Goal: Ask a question

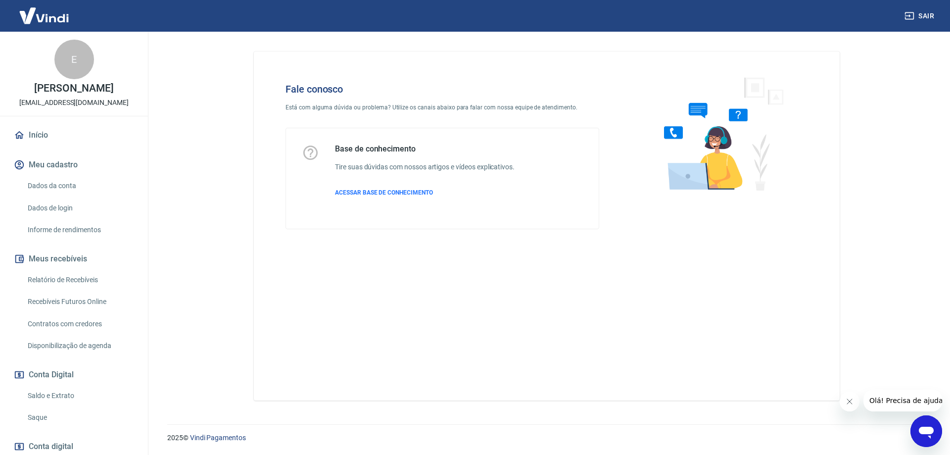
click at [937, 446] on div "2025 © Vindi Pagamentos" at bounding box center [546, 433] width 783 height 43
click at [933, 431] on icon "Abrir janela de mensagens" at bounding box center [926, 433] width 15 height 12
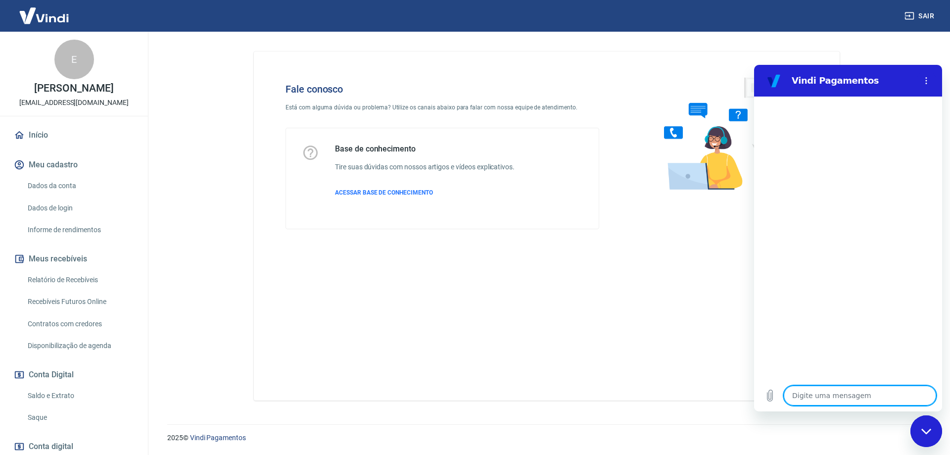
click at [799, 397] on textarea at bounding box center [860, 396] width 152 height 20
type textarea "O"
type textarea "x"
type textarea "Ol"
type textarea "x"
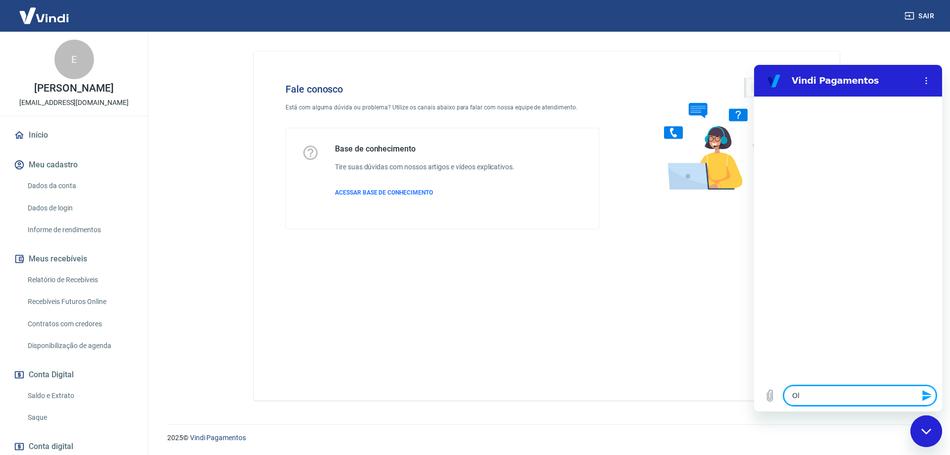
type textarea "Olá"
type textarea "x"
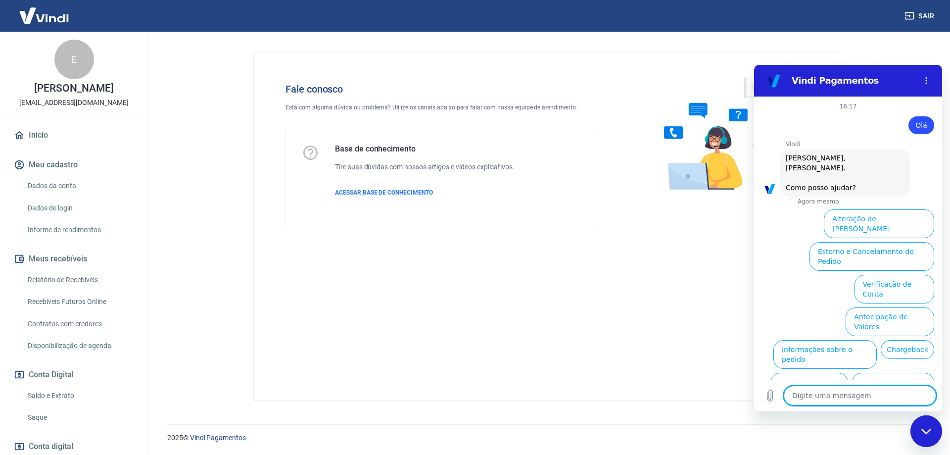
scroll to position [23, 0]
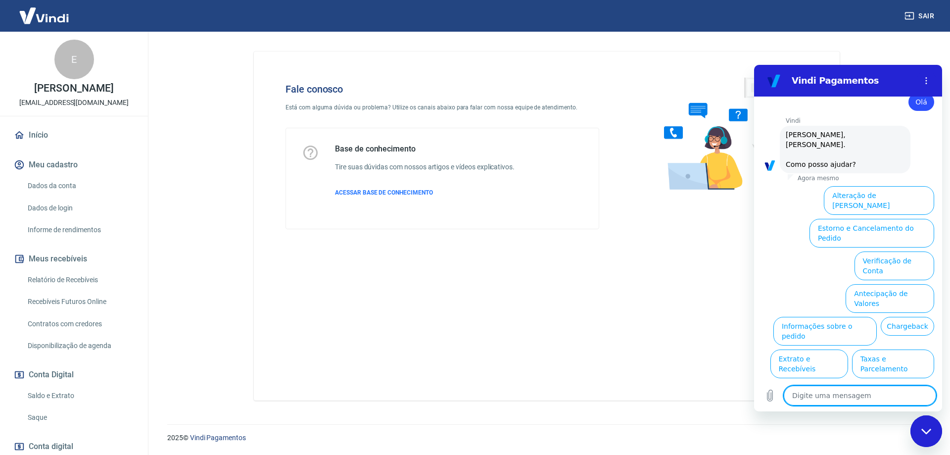
drag, startPoint x: 938, startPoint y: 319, endPoint x: 1704, endPoint y: 471, distance: 780.8
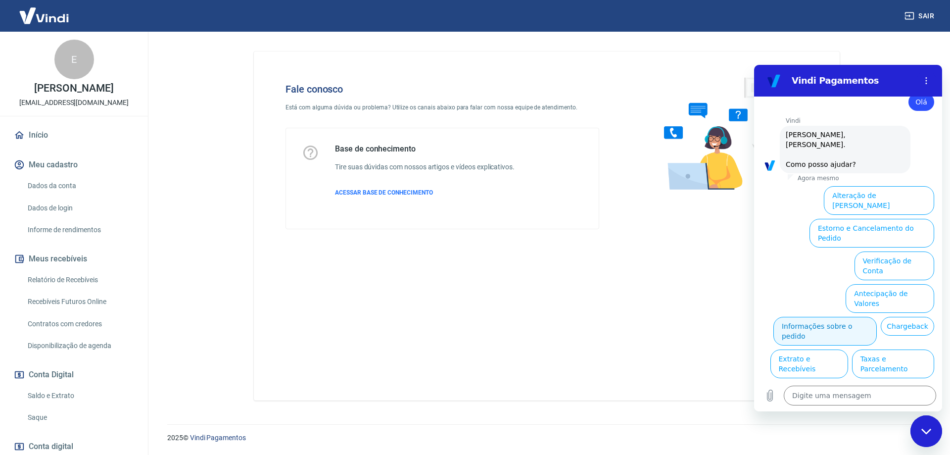
click at [877, 317] on button "Informações sobre o pedido" at bounding box center [825, 331] width 103 height 29
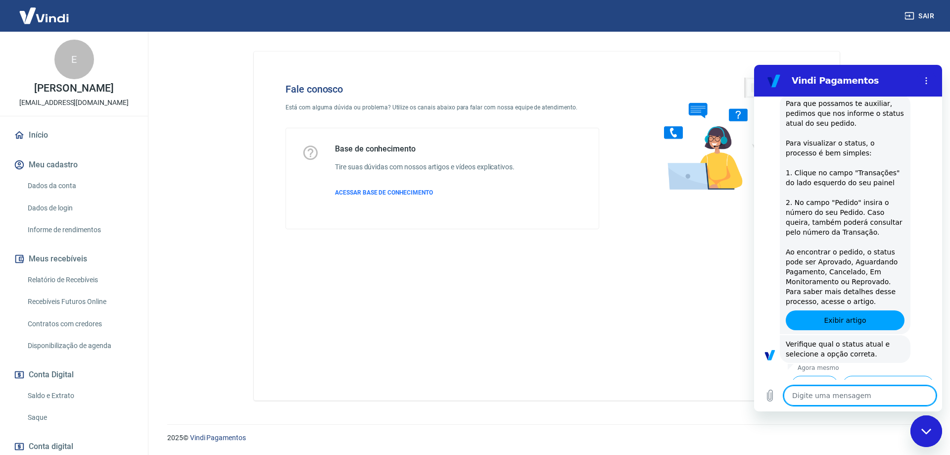
scroll to position [0, 0]
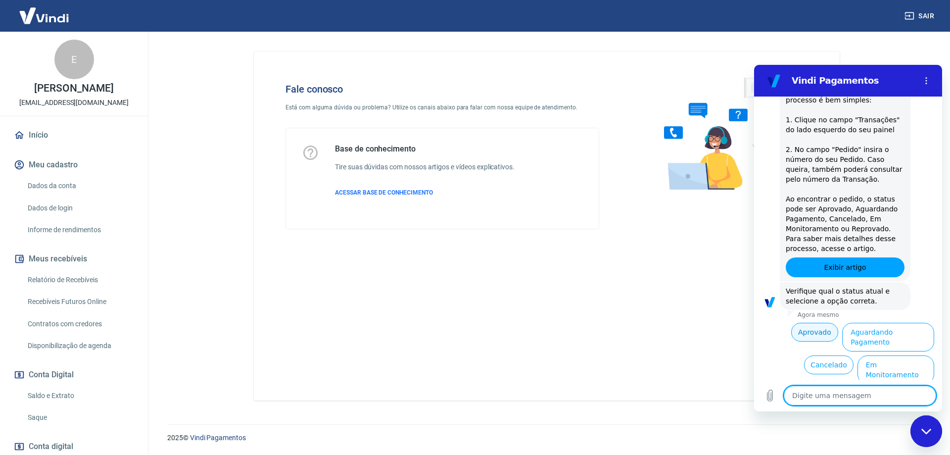
click at [805, 323] on button "Aprovado" at bounding box center [815, 332] width 48 height 19
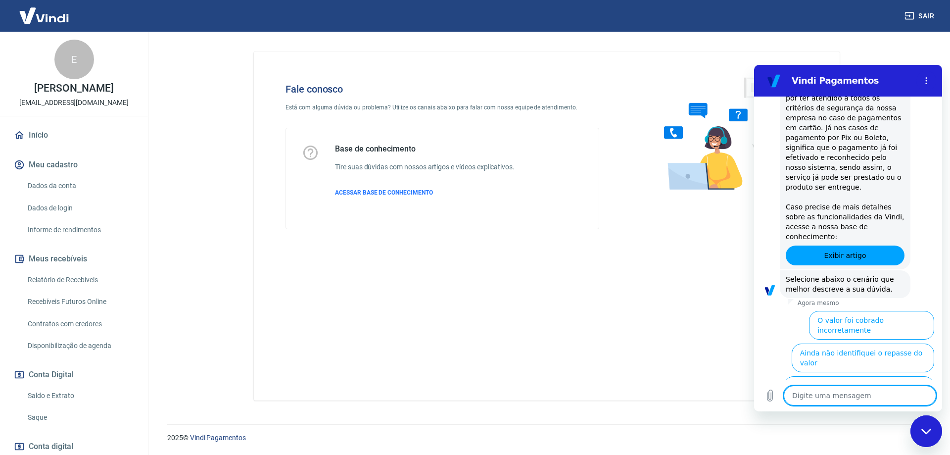
scroll to position [494, 0]
click at [910, 408] on button "Estorno" at bounding box center [914, 417] width 41 height 19
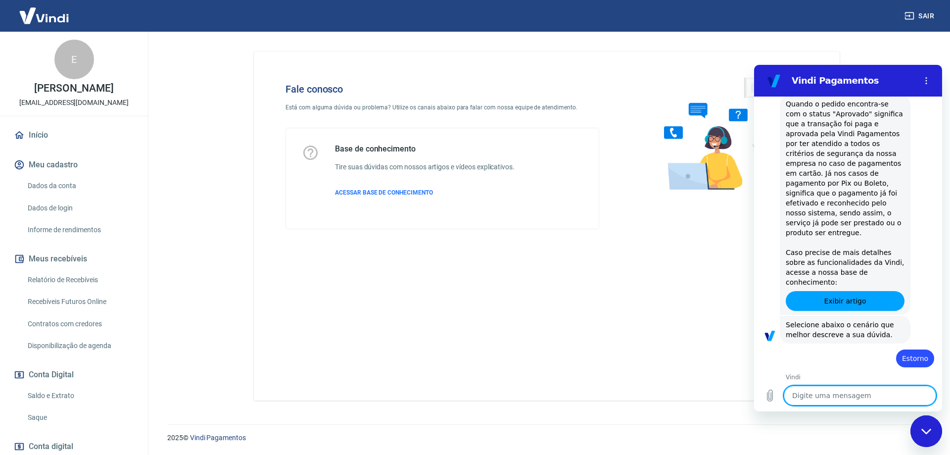
scroll to position [495, 0]
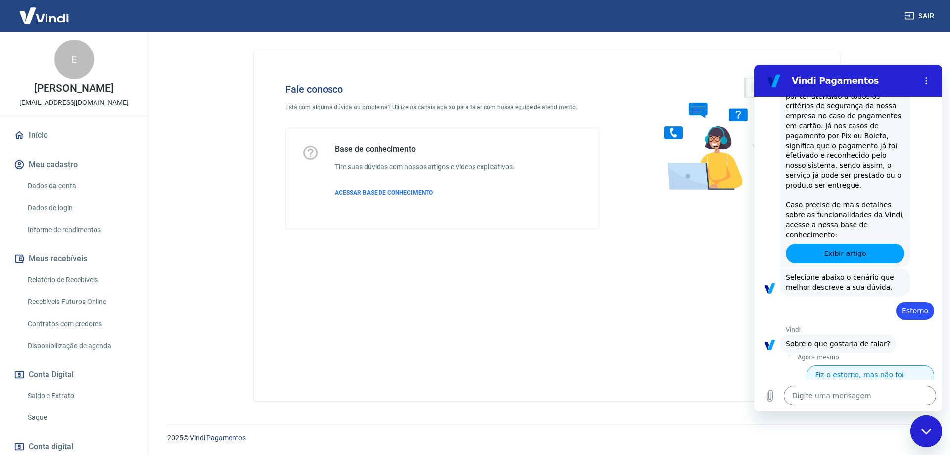
click at [888, 365] on button "Fiz o estorno, mas não foi concluído" at bounding box center [871, 379] width 128 height 29
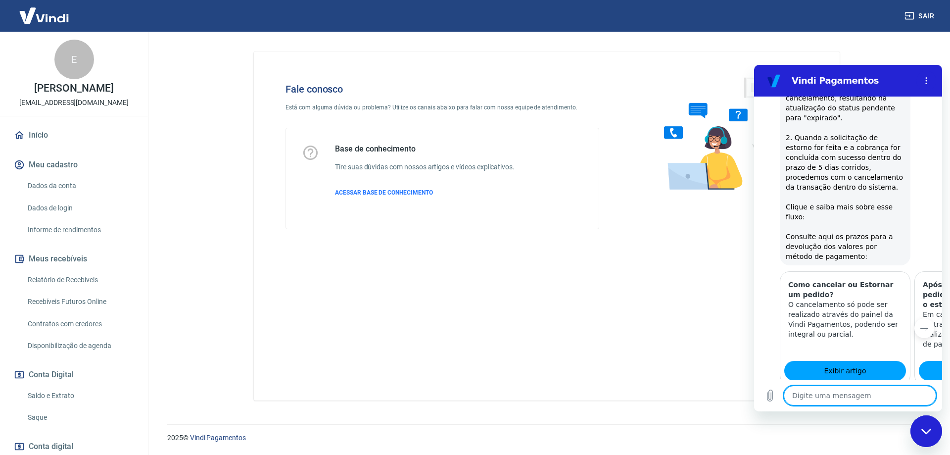
scroll to position [999, 0]
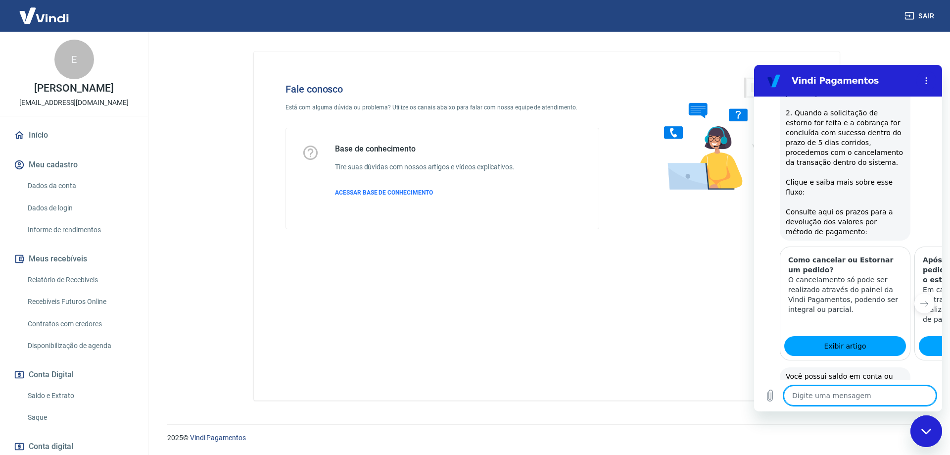
click at [908, 418] on button "Não" at bounding box center [919, 427] width 30 height 19
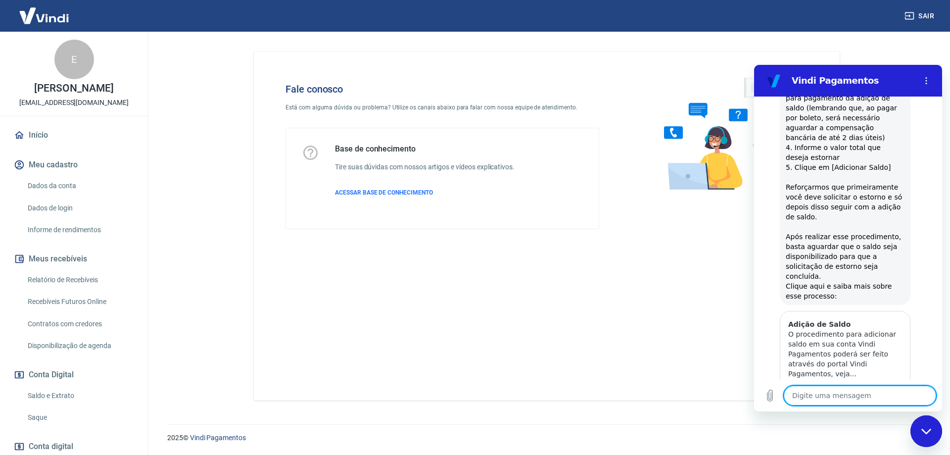
scroll to position [1507, 0]
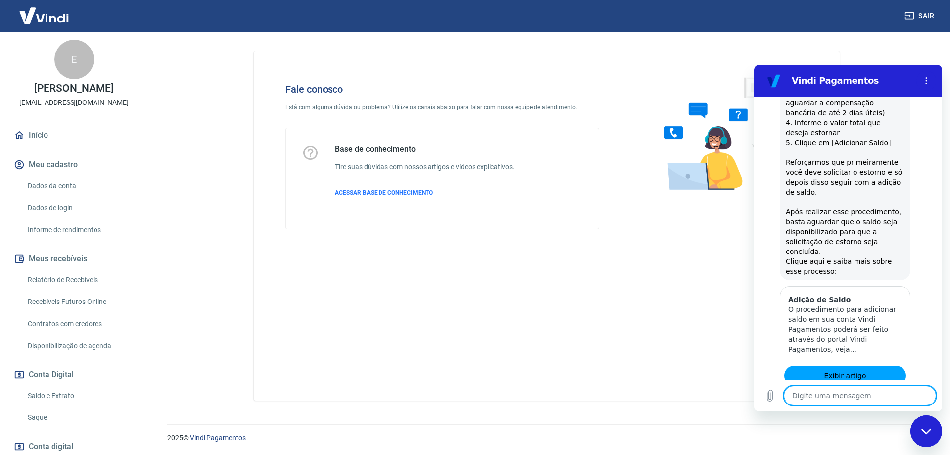
click at [886, 428] on button "Sim" at bounding box center [886, 437] width 29 height 19
type textarea "x"
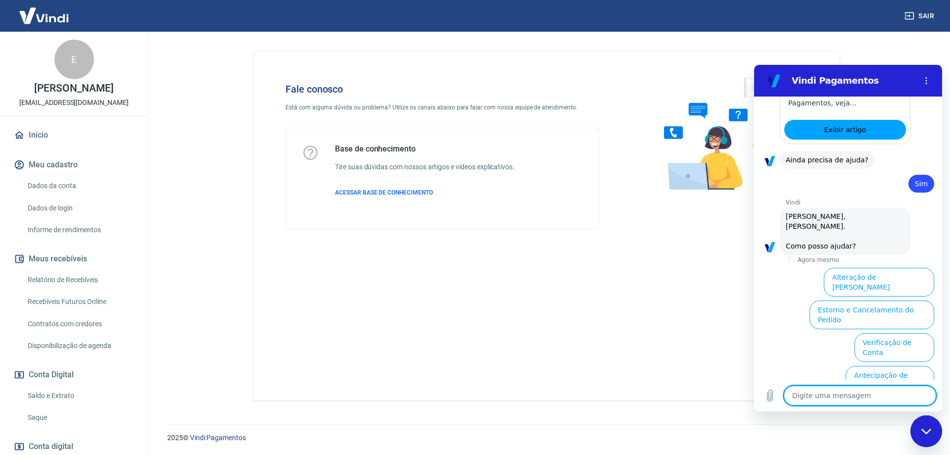
scroll to position [1766, 0]
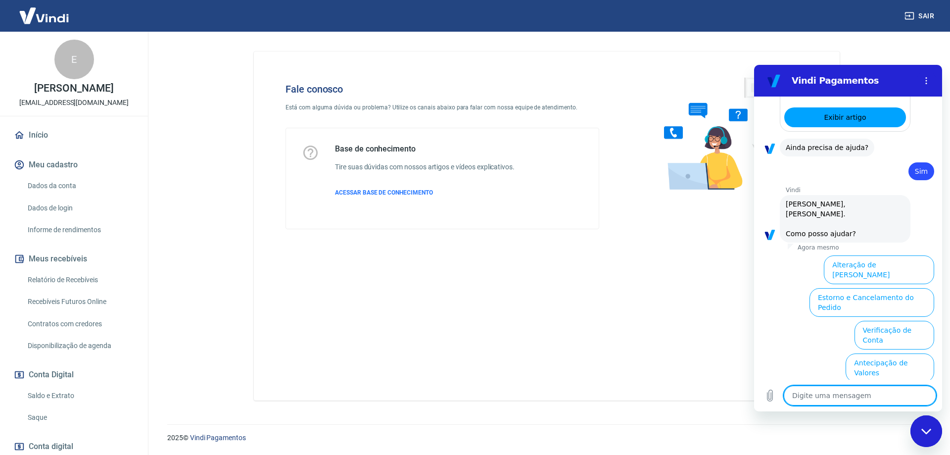
click at [866, 395] on textarea at bounding box center [860, 396] width 152 height 20
type textarea "f"
type textarea "x"
type textarea "fa"
type textarea "x"
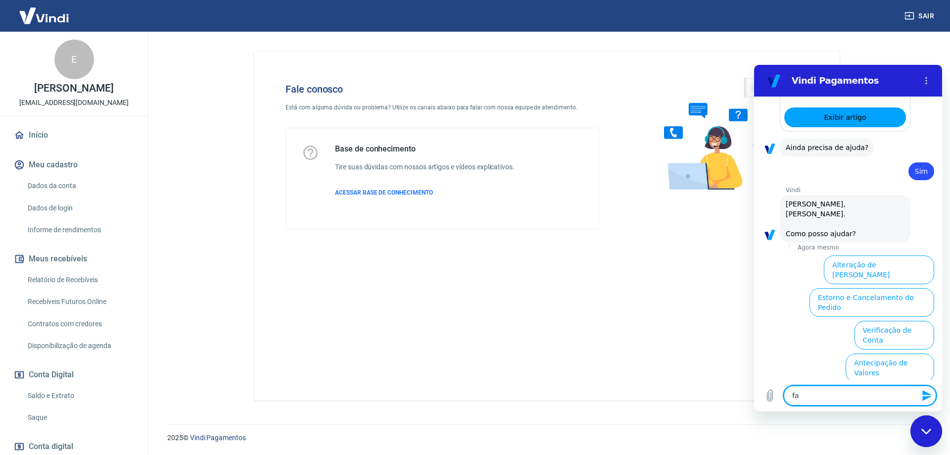
type textarea "fal"
type textarea "x"
type textarea "fala"
type textarea "x"
type textarea "falar"
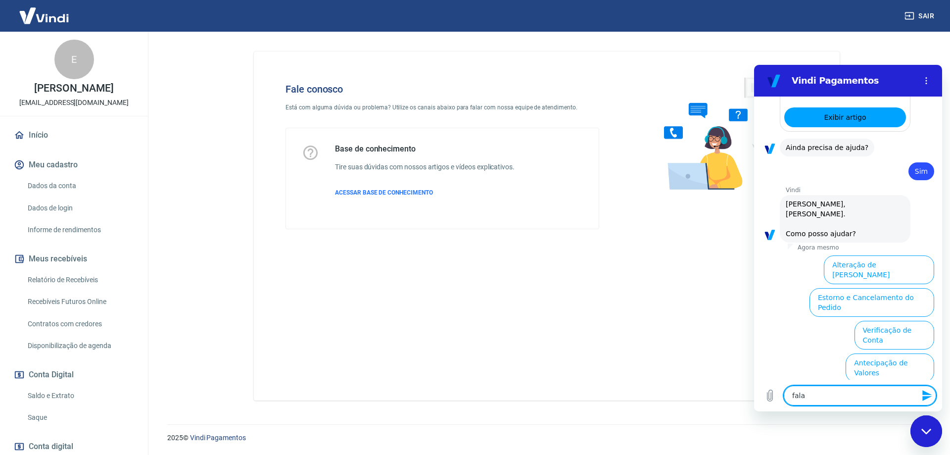
type textarea "x"
type textarea "falar"
type textarea "x"
type textarea "falar c"
type textarea "x"
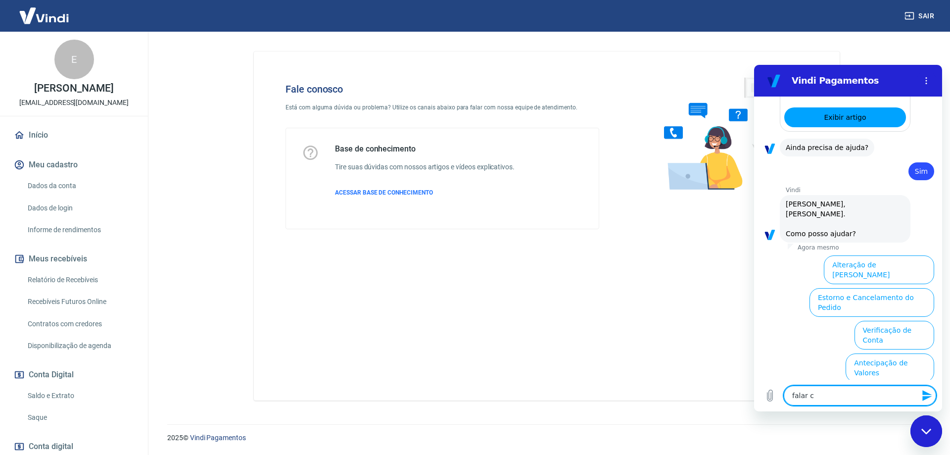
type textarea "falar co"
type textarea "x"
type textarea "falar com"
type textarea "x"
type textarea "falar com"
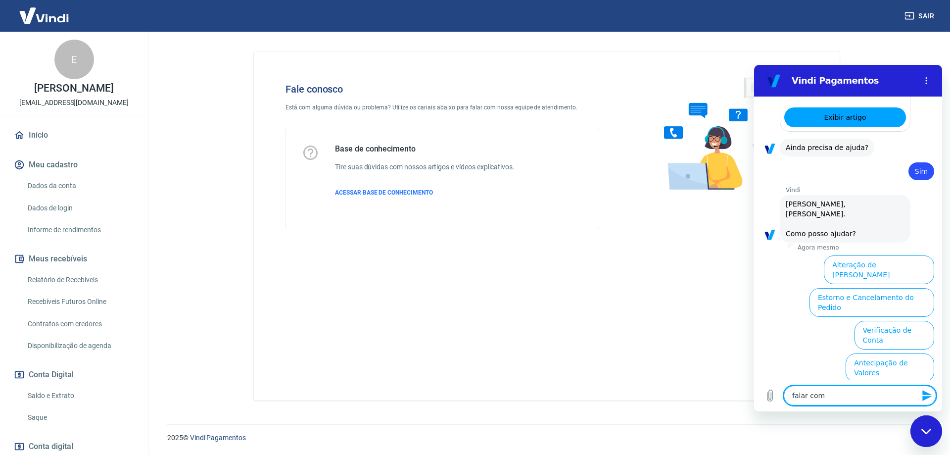
type textarea "x"
type textarea "falar com s"
type textarea "x"
type textarea "falar com se"
type textarea "x"
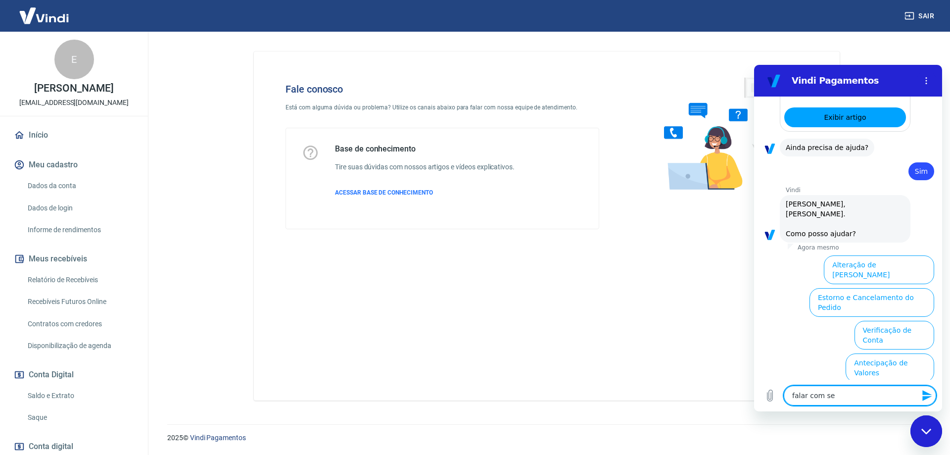
type textarea "falar com ser"
type textarea "x"
type textarea "falar com ser"
type textarea "x"
type textarea "falar com ser h"
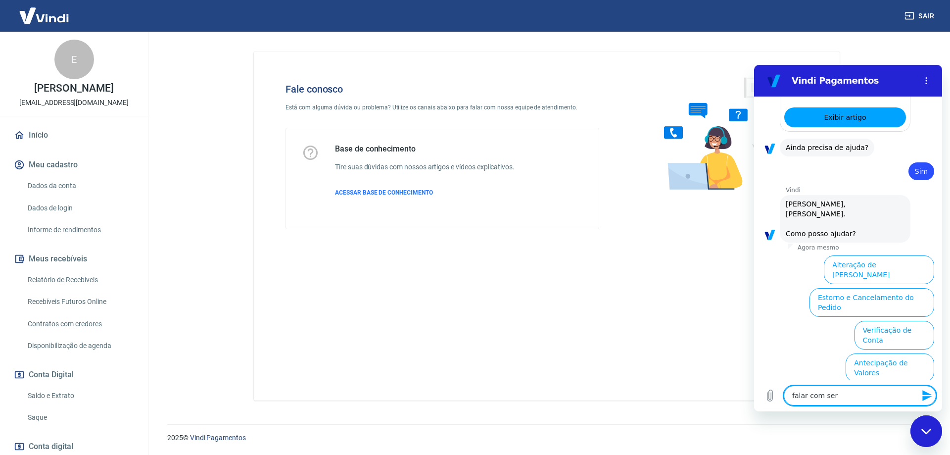
type textarea "x"
type textarea "falar com ser hu"
type textarea "x"
type textarea "falar com ser hum"
type textarea "x"
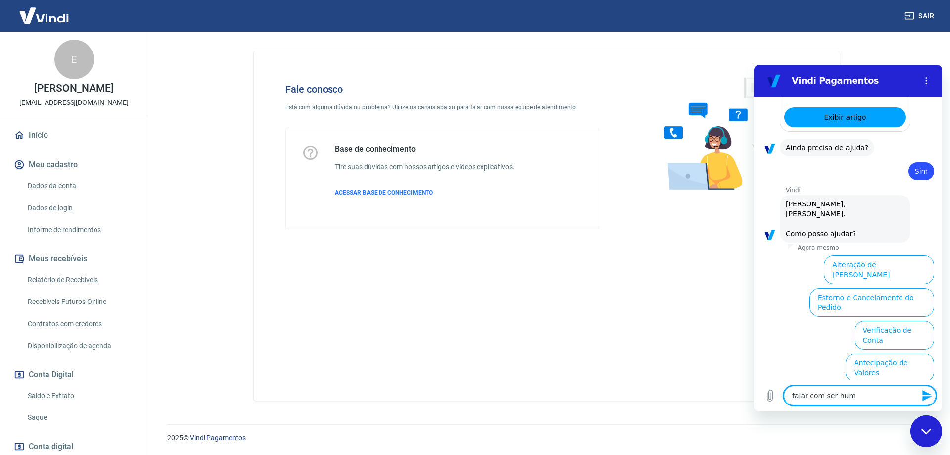
type textarea "falar com ser huma"
type textarea "x"
type textarea "falar com ser human"
type textarea "x"
type textarea "falar com ser humano"
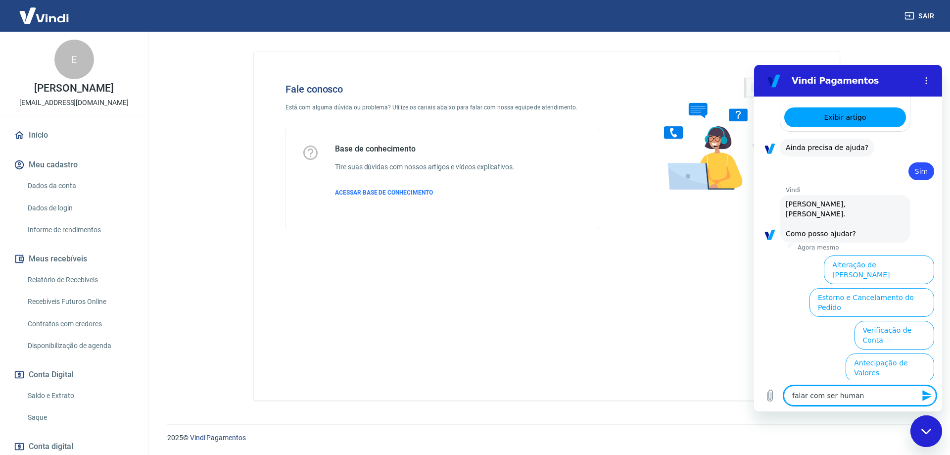
type textarea "x"
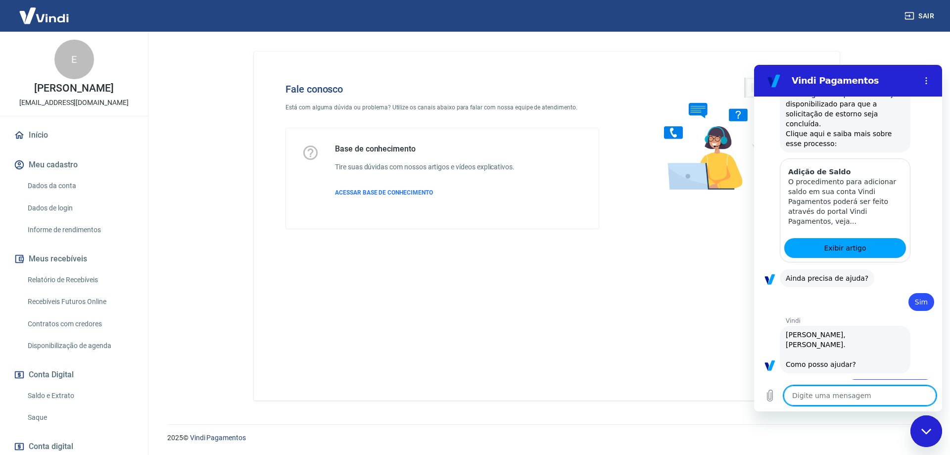
scroll to position [1637, 0]
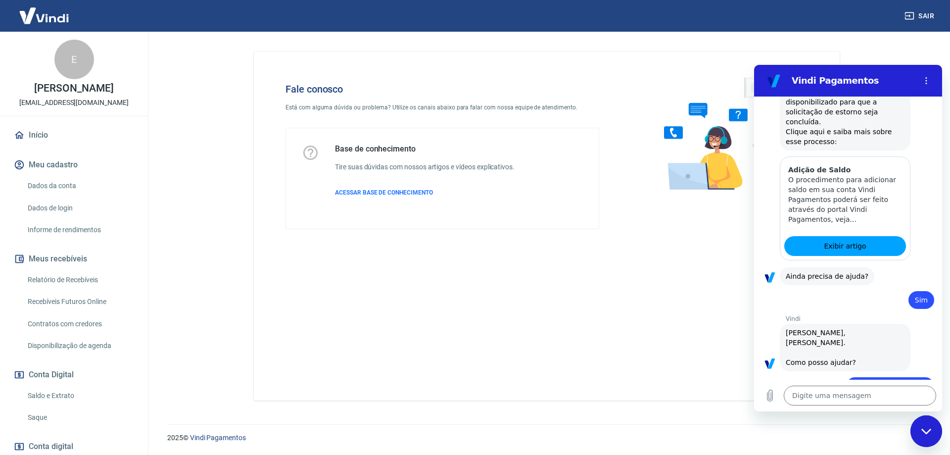
type textarea "x"
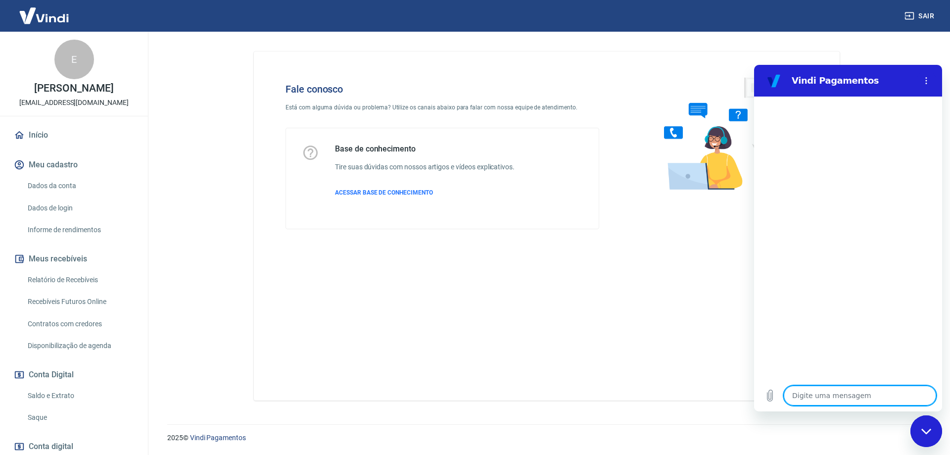
scroll to position [0, 0]
